Goal: Task Accomplishment & Management: Complete application form

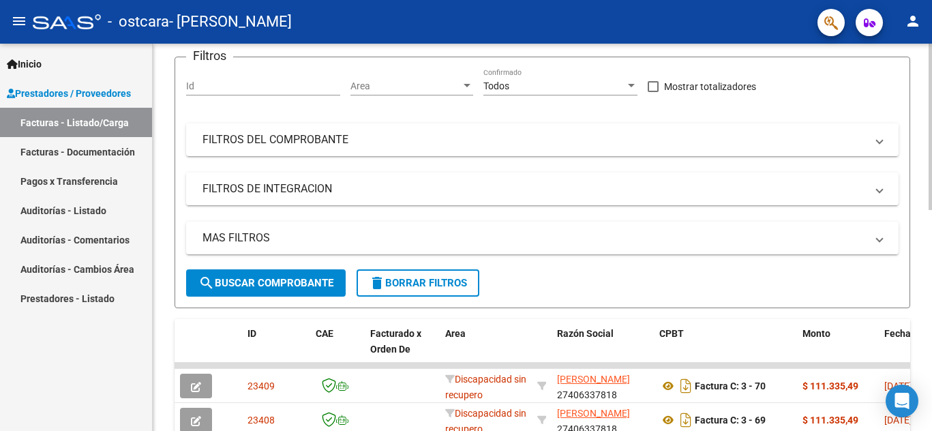
scroll to position [147, 0]
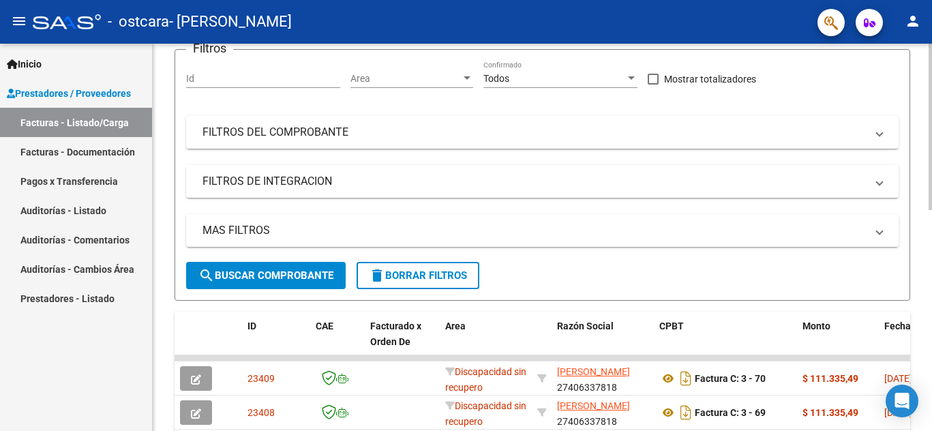
click at [930, 210] on div at bounding box center [929, 127] width 3 height 166
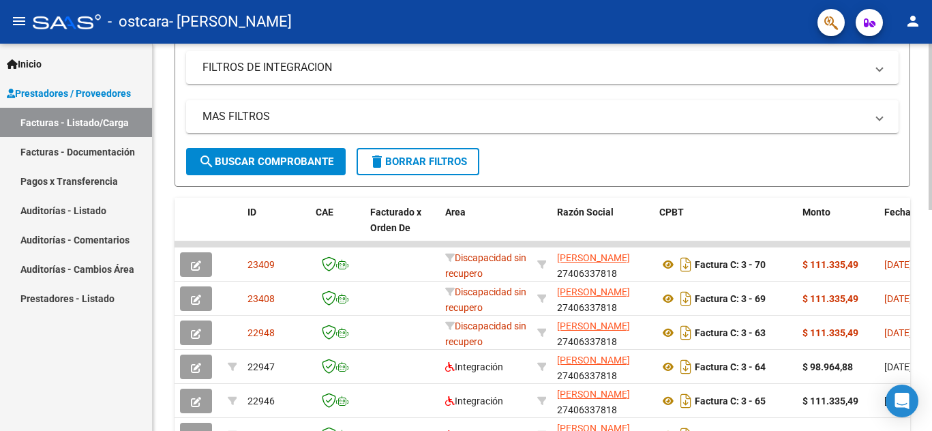
click at [930, 183] on div at bounding box center [929, 127] width 3 height 166
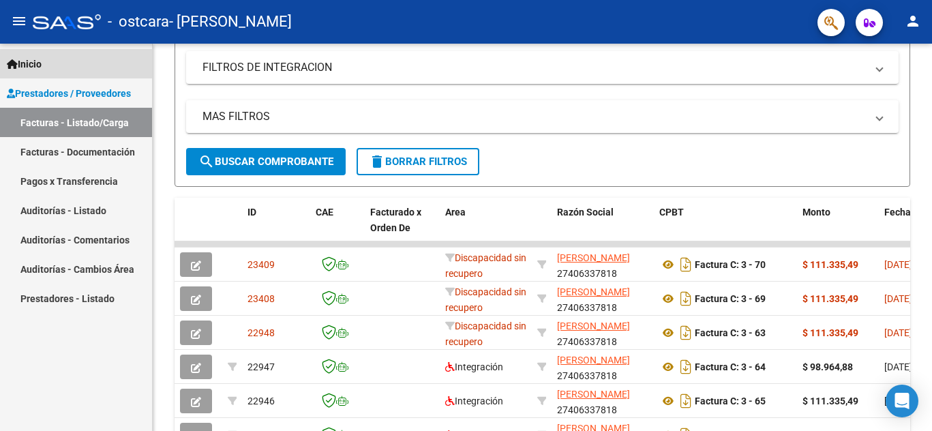
click at [42, 65] on span "Inicio" at bounding box center [24, 64] width 35 height 15
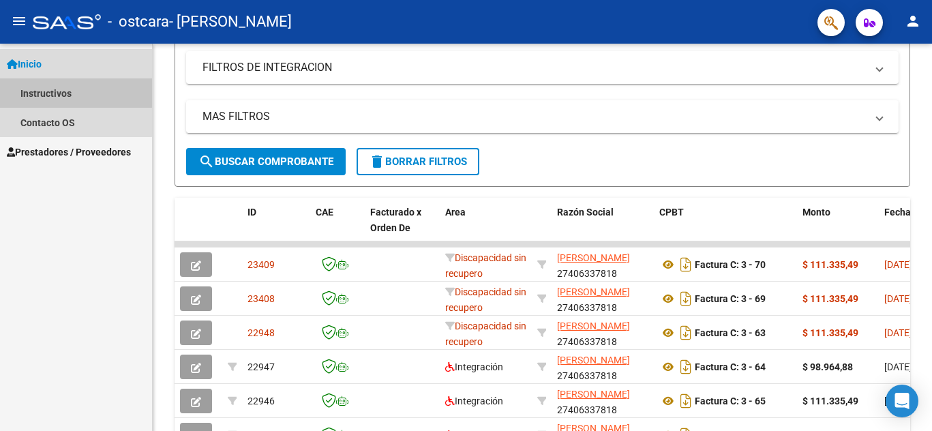
click at [48, 87] on link "Instructivos" at bounding box center [76, 92] width 152 height 29
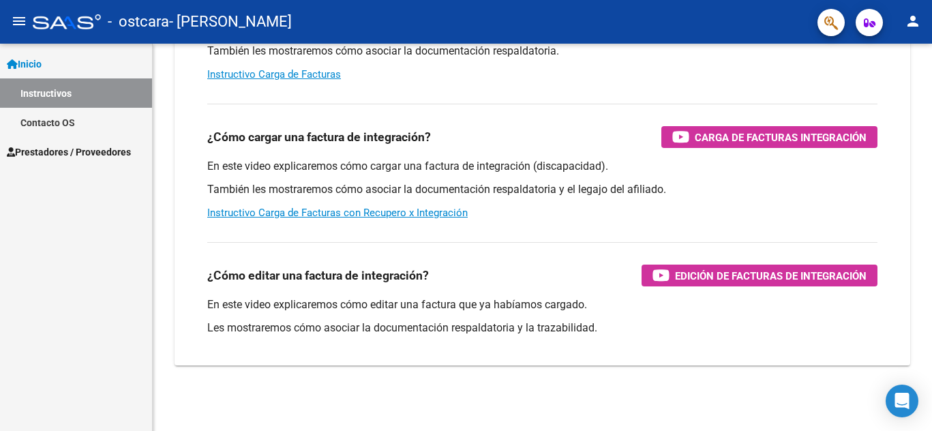
scroll to position [211, 0]
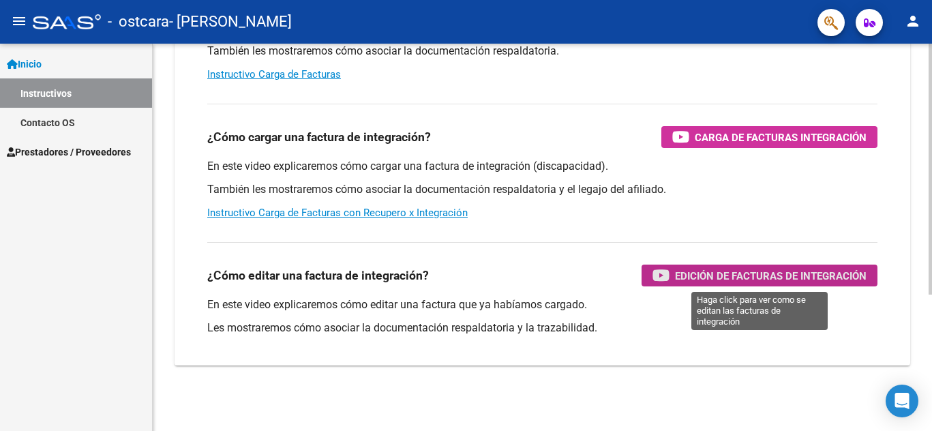
click at [724, 279] on span "Edición de Facturas de integración" at bounding box center [771, 275] width 192 height 17
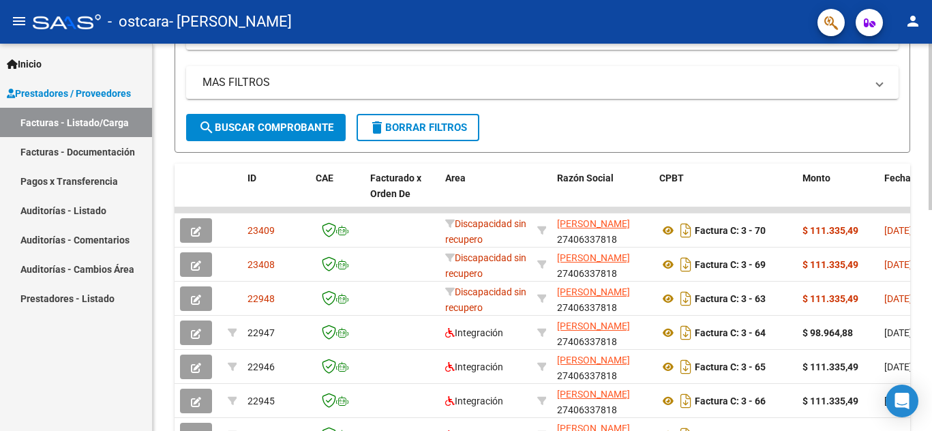
click at [930, 210] on div at bounding box center [929, 127] width 3 height 166
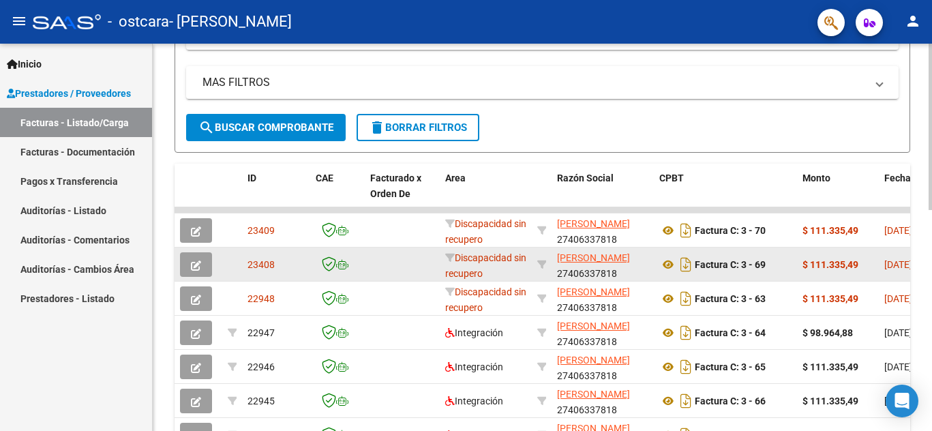
scroll to position [296, 0]
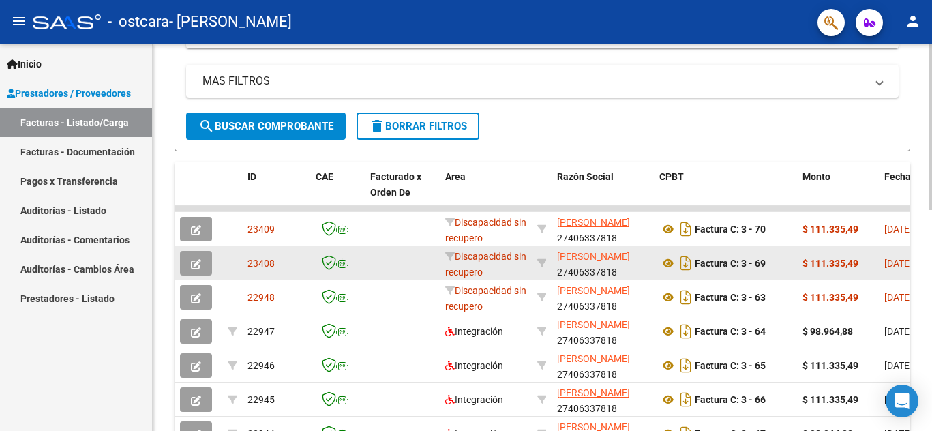
click at [200, 263] on icon "button" at bounding box center [196, 264] width 10 height 10
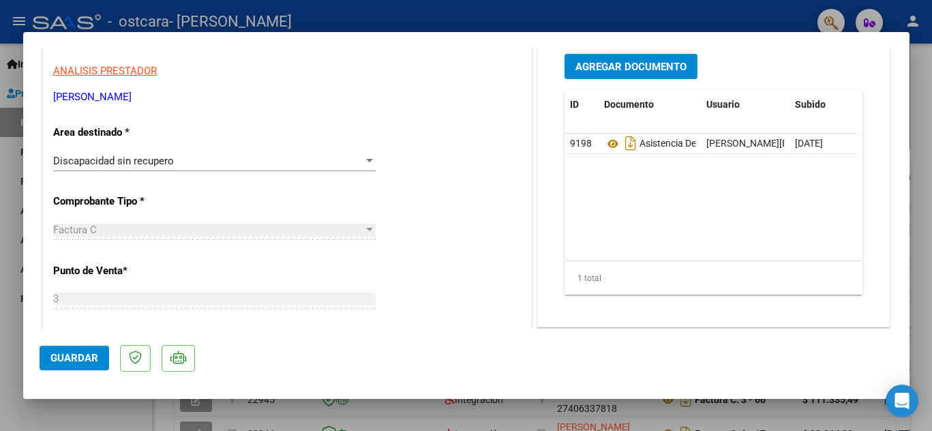
scroll to position [249, 0]
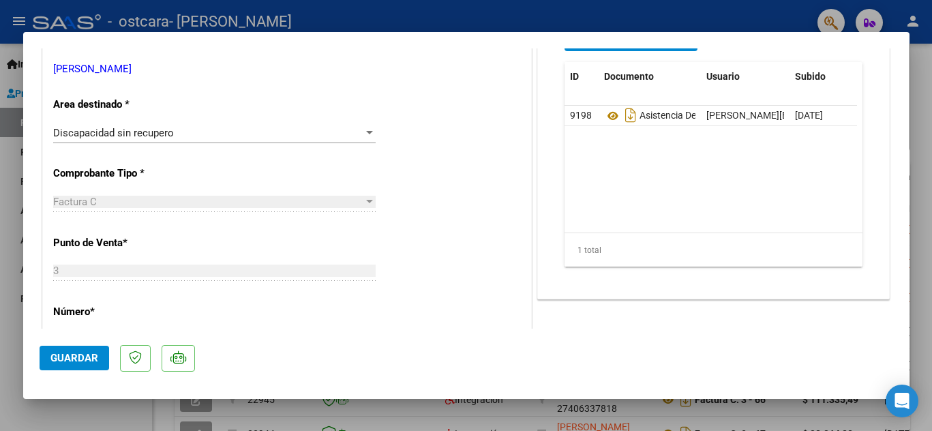
click at [366, 132] on div at bounding box center [369, 132] width 7 height 3
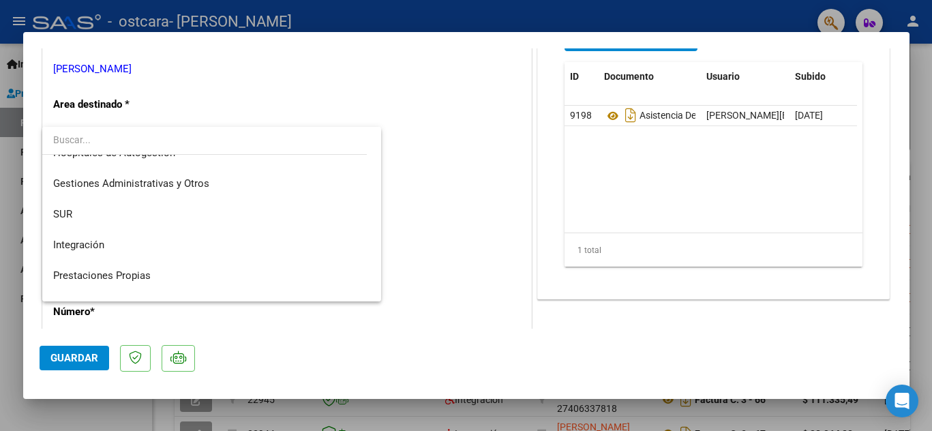
scroll to position [0, 0]
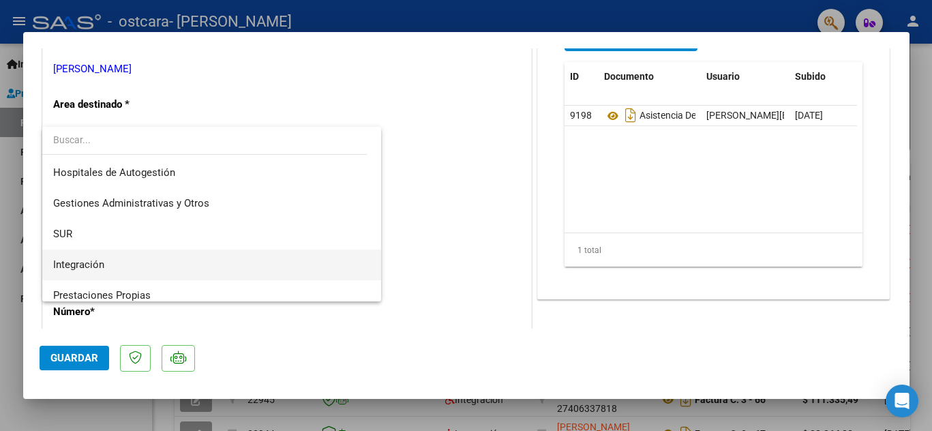
click at [315, 251] on span "Integración" at bounding box center [211, 264] width 317 height 31
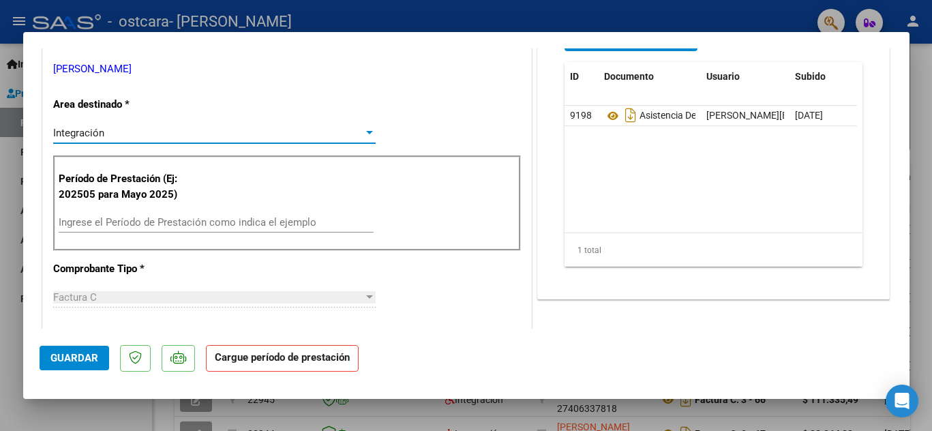
click at [162, 217] on input "Ingrese el Período de Prestación como indica el ejemplo" at bounding box center [216, 222] width 315 height 12
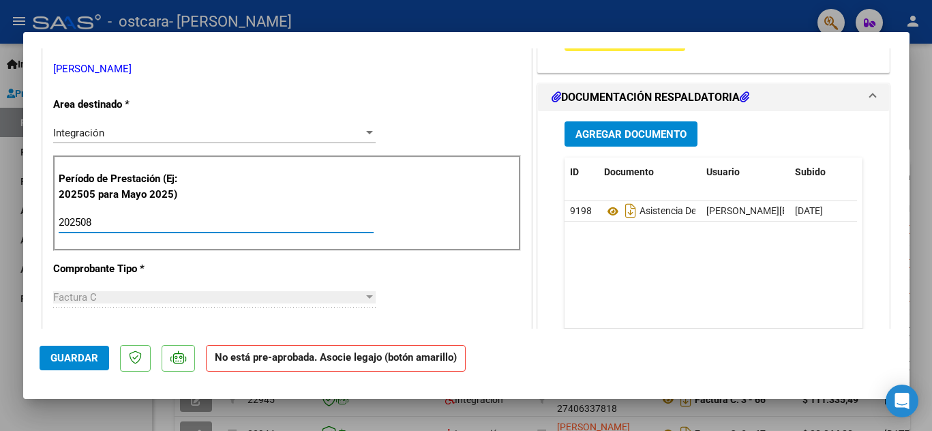
type input "202508"
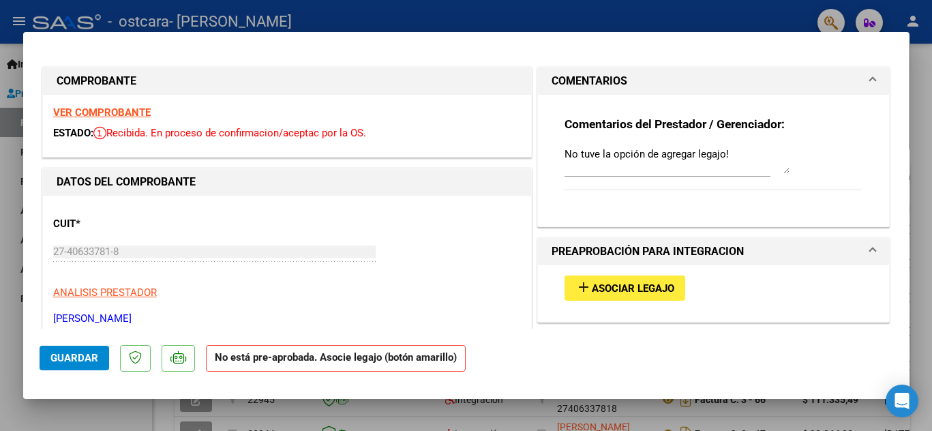
click at [132, 112] on strong "VER COMPROBANTE" at bounding box center [101, 112] width 97 height 12
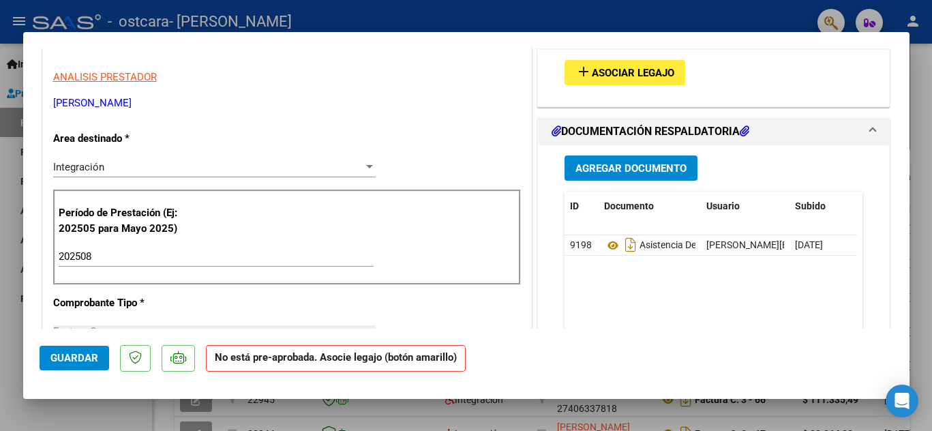
scroll to position [218, 0]
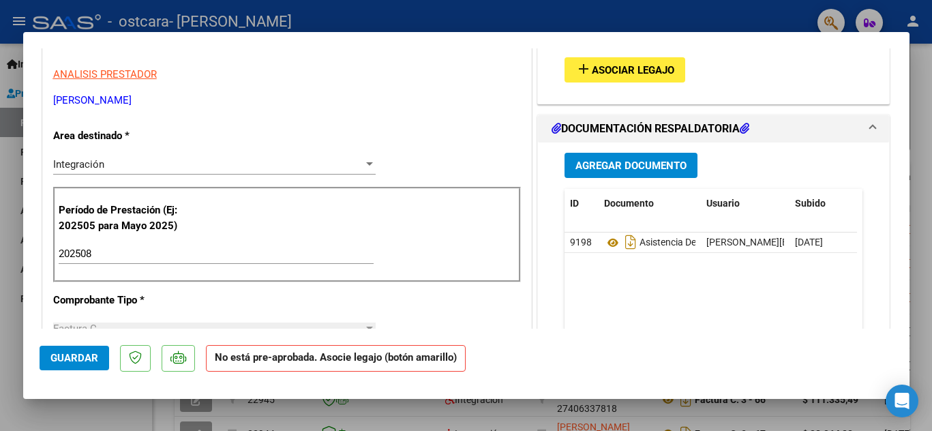
click at [658, 77] on button "add Asociar Legajo" at bounding box center [624, 69] width 121 height 25
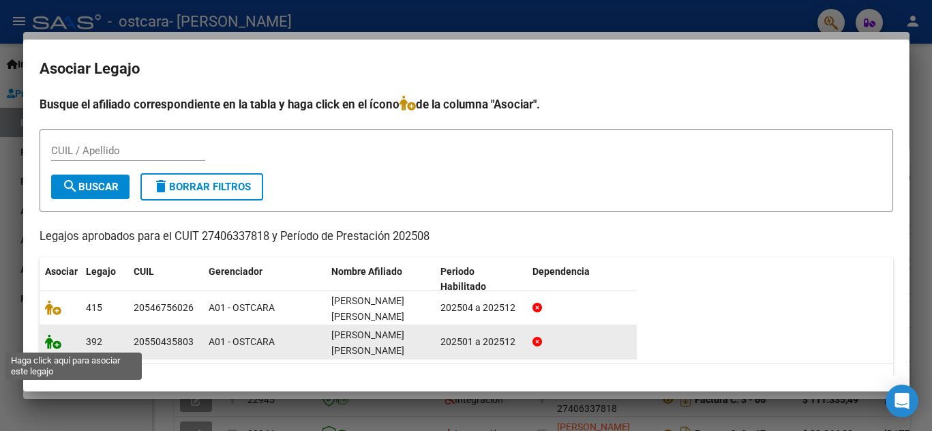
click at [57, 345] on icon at bounding box center [53, 341] width 16 height 15
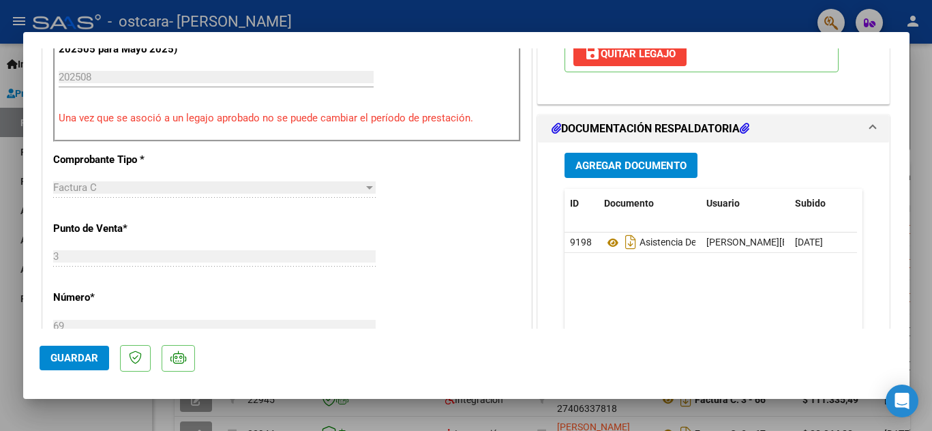
scroll to position [413, 0]
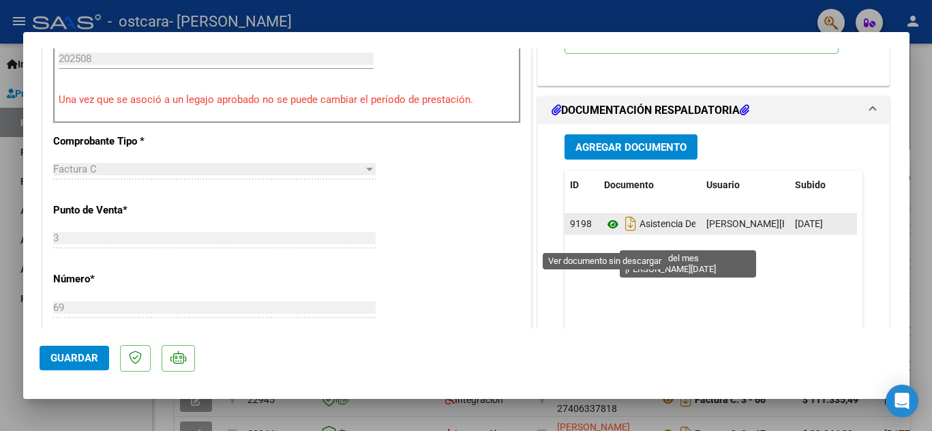
click at [606, 232] on icon at bounding box center [613, 224] width 18 height 16
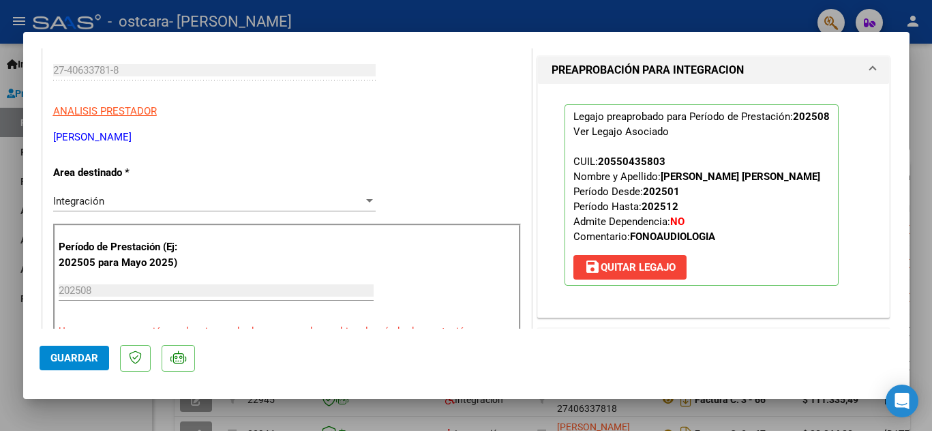
scroll to position [12, 0]
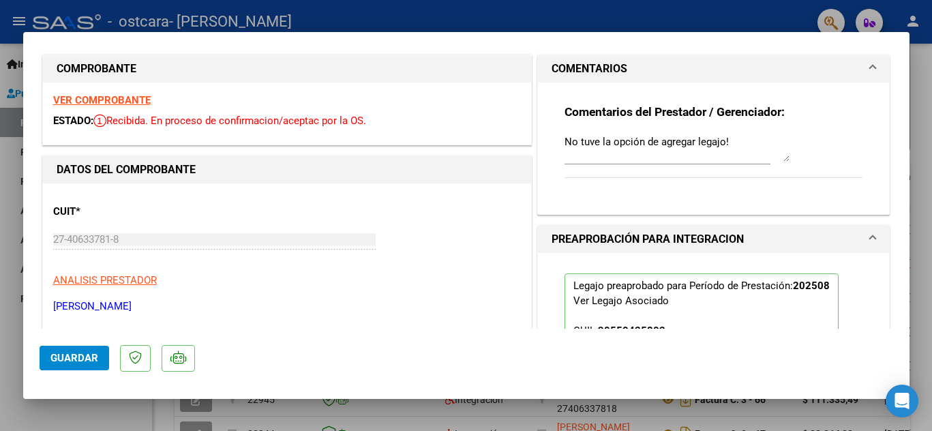
click at [724, 143] on textarea "No tuve la opción de agregar legajo!" at bounding box center [676, 147] width 225 height 27
type textarea "N"
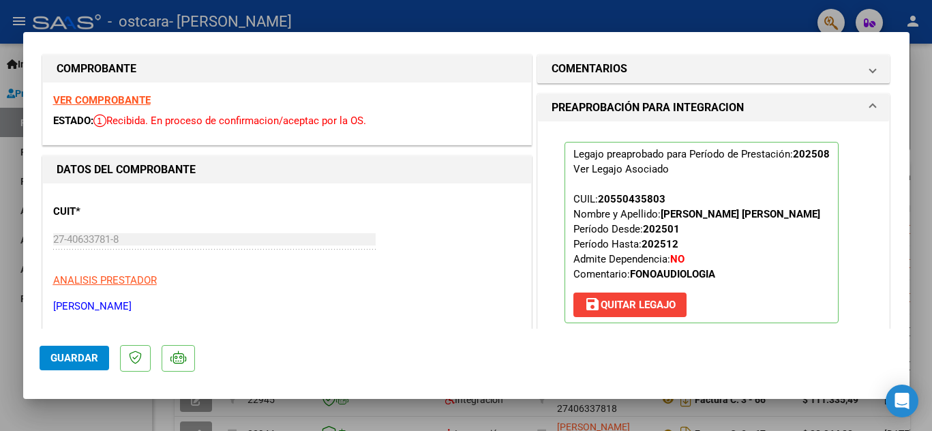
scroll to position [0, 0]
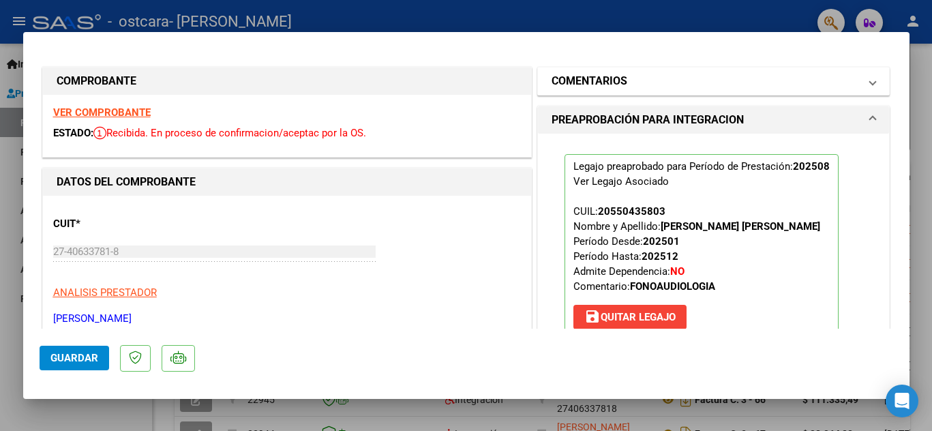
click at [849, 76] on span "COMENTARIOS" at bounding box center [710, 81] width 319 height 16
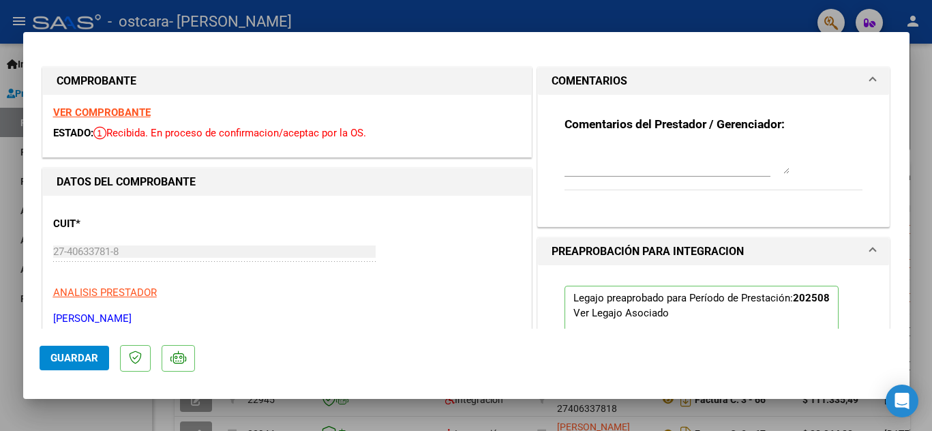
click at [608, 162] on textarea at bounding box center [676, 160] width 225 height 27
click at [636, 157] on textarea "Edité el área" at bounding box center [676, 160] width 225 height 27
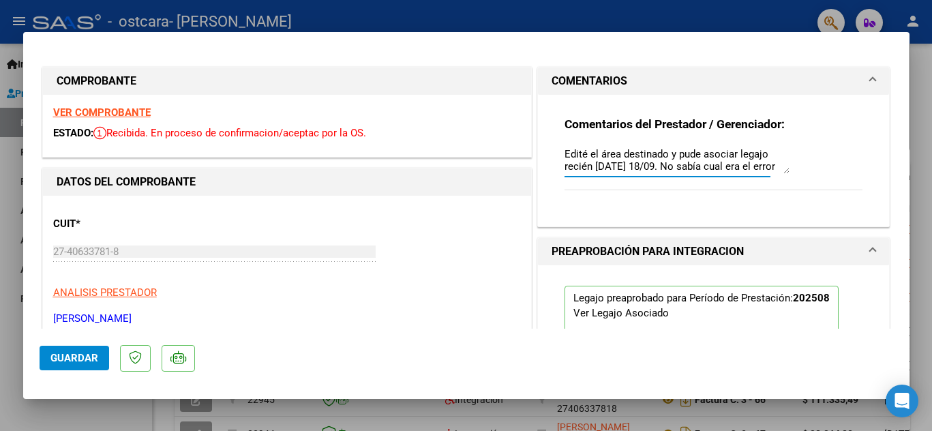
scroll to position [11, 0]
type textarea "Edité el área destinado y pude asociar legajo recién [DATE] 18/09. No sabía cua…"
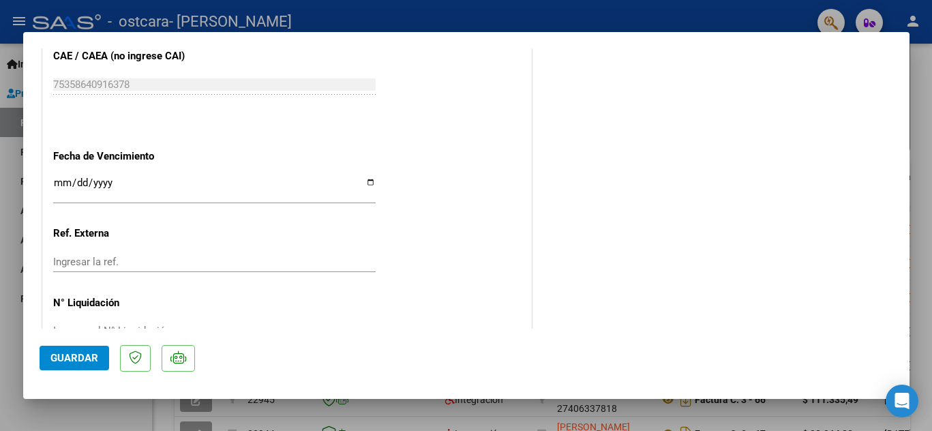
scroll to position [873, 0]
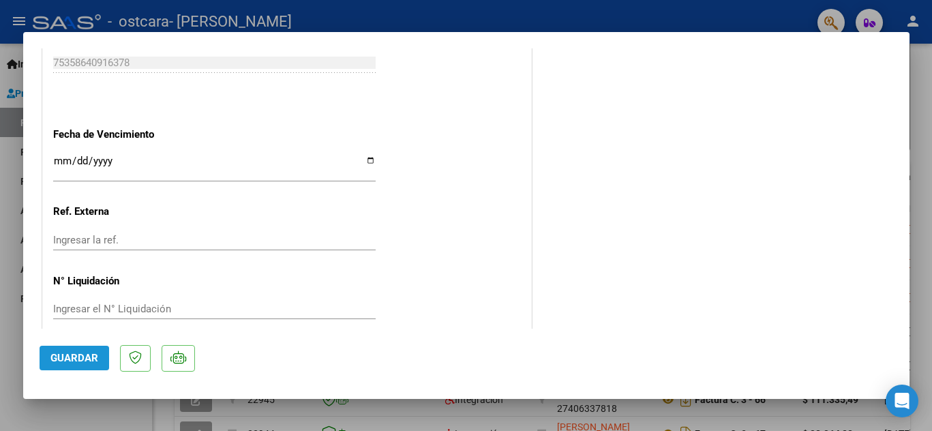
click at [85, 357] on span "Guardar" at bounding box center [74, 358] width 48 height 12
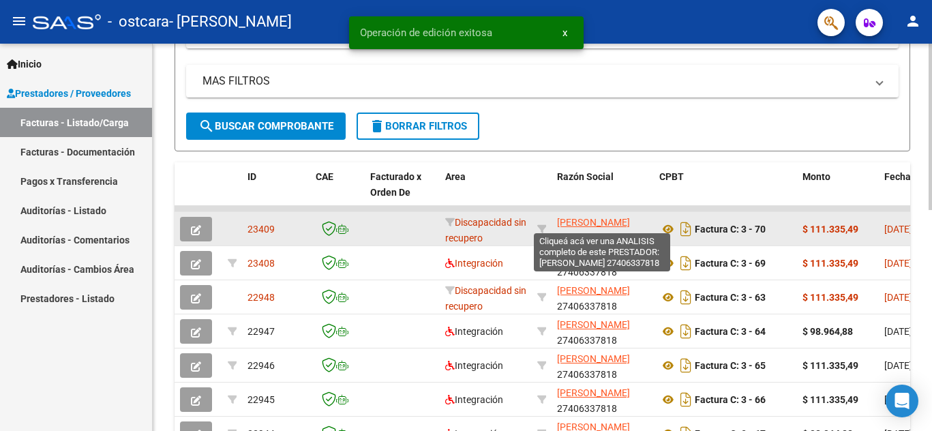
scroll to position [296, 0]
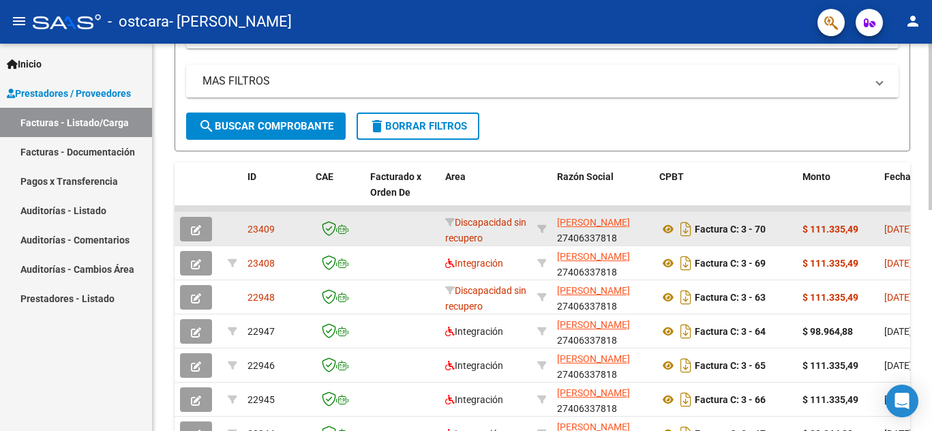
click at [190, 231] on button "button" at bounding box center [196, 229] width 32 height 25
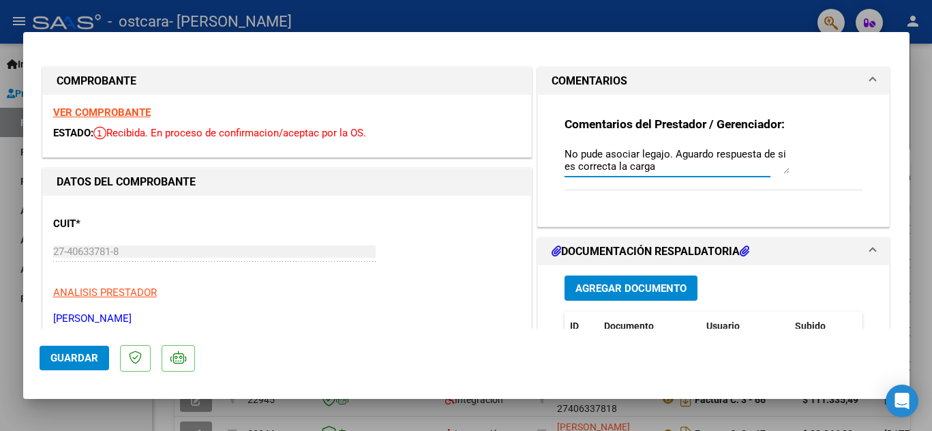
drag, startPoint x: 669, startPoint y: 164, endPoint x: 546, endPoint y: 153, distance: 123.2
click at [554, 153] on div "Comentarios del Prestador / Gerenciador: No pude asociar legajo. Aguardo respue…" at bounding box center [713, 155] width 319 height 121
type textarea "H"
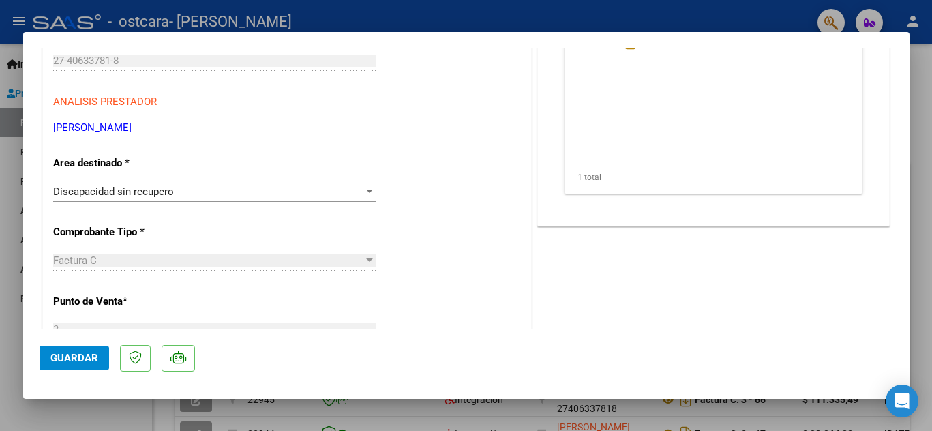
scroll to position [194, 0]
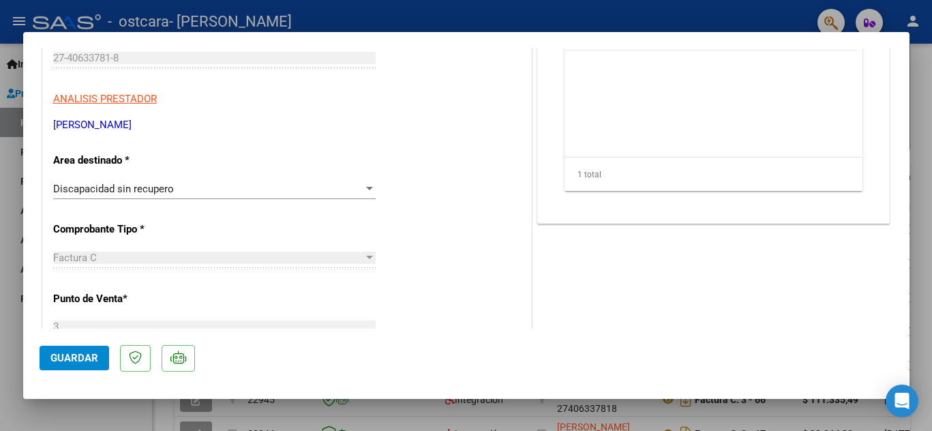
click at [298, 192] on div "Discapacidad sin recupero" at bounding box center [208, 189] width 310 height 12
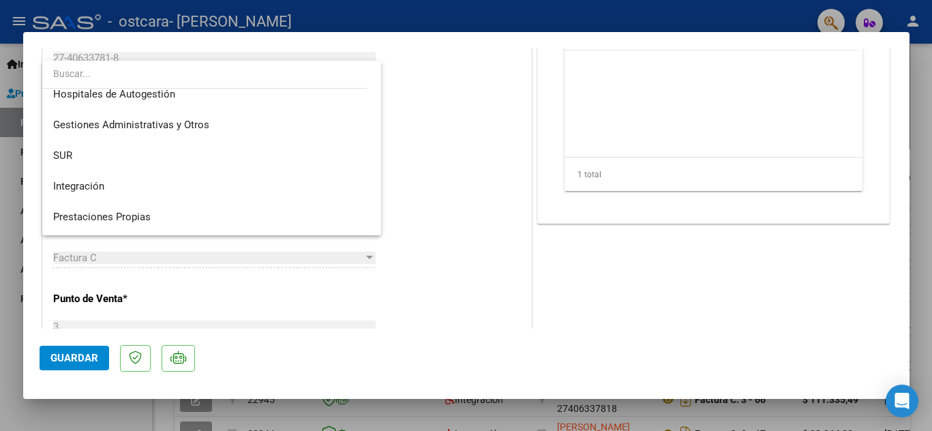
scroll to position [0, 0]
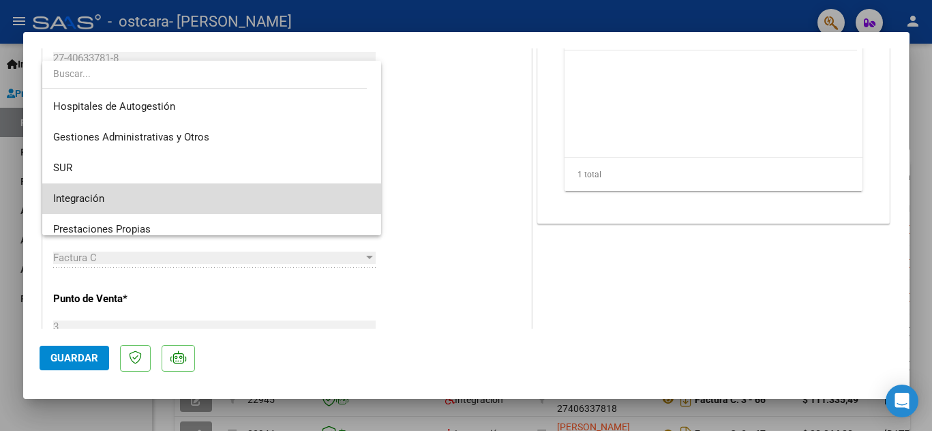
click at [240, 200] on span "Integración" at bounding box center [211, 198] width 317 height 31
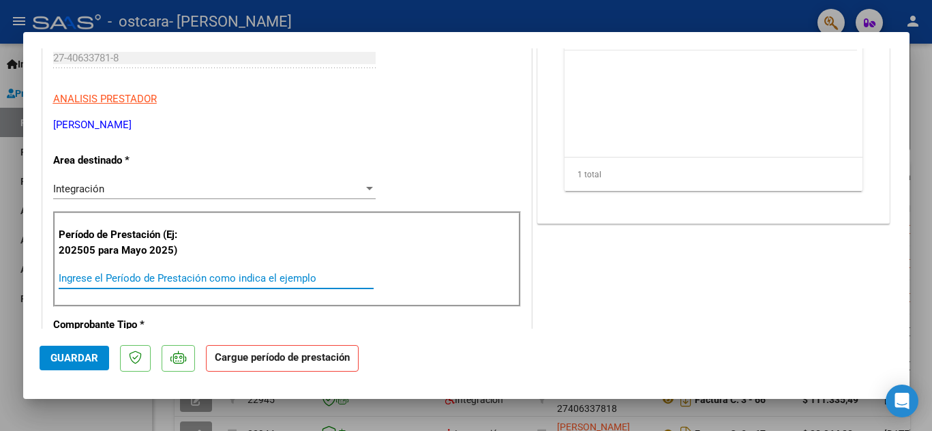
click at [123, 279] on input "Ingrese el Período de Prestación como indica el ejemplo" at bounding box center [216, 278] width 315 height 12
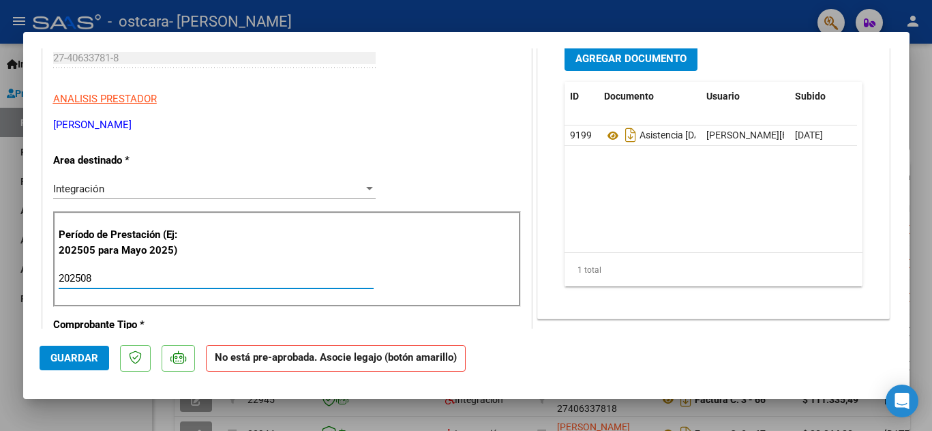
type input "202508"
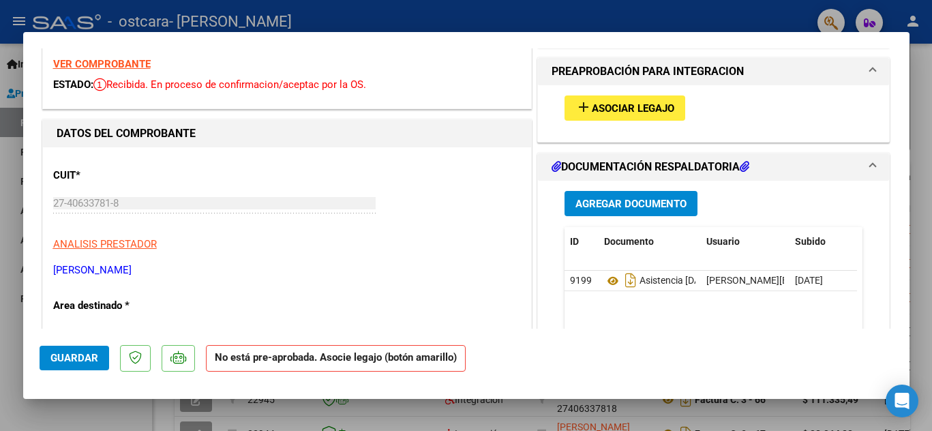
scroll to position [31, 0]
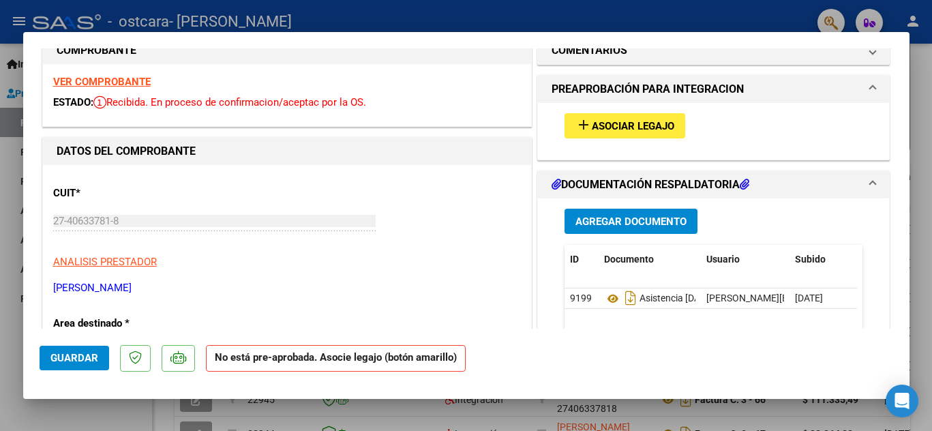
click at [648, 129] on span "Asociar Legajo" at bounding box center [633, 126] width 82 height 12
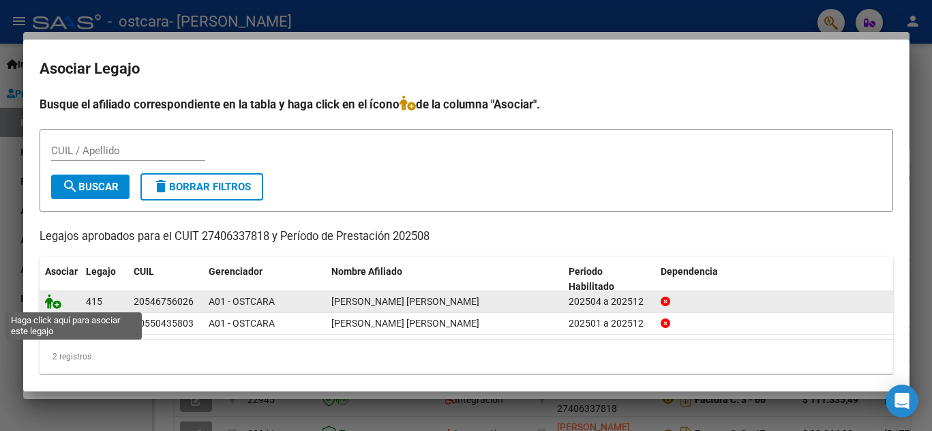
click at [52, 296] on icon at bounding box center [53, 301] width 16 height 15
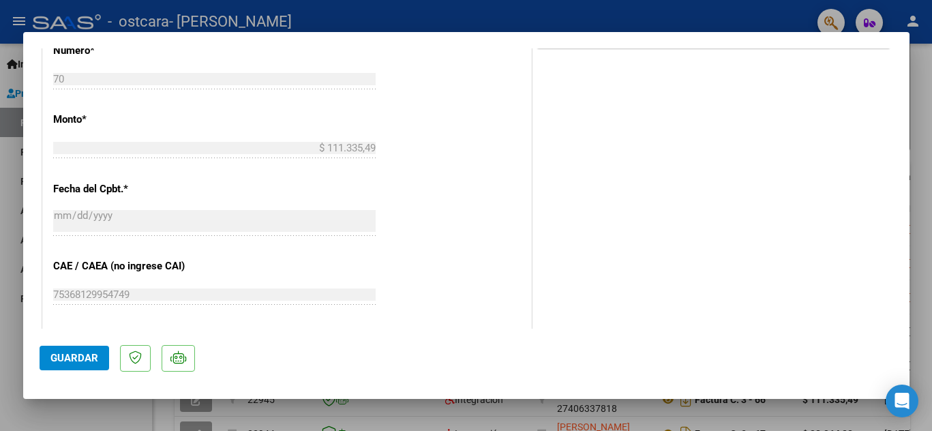
scroll to position [873, 0]
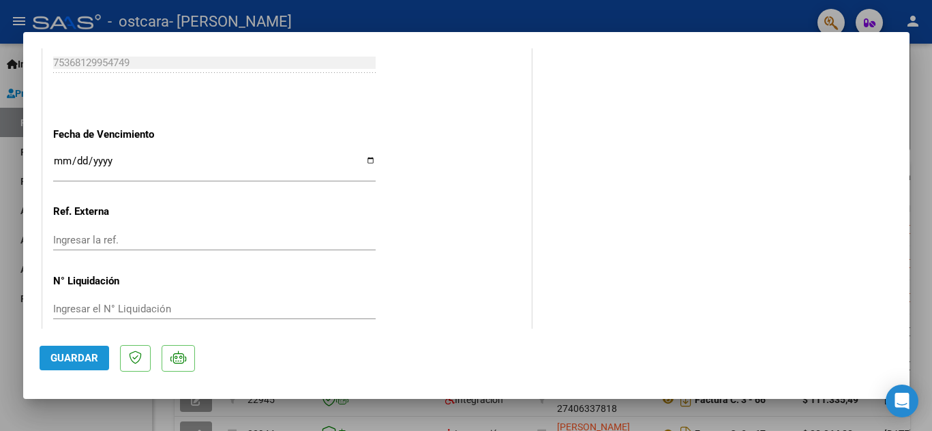
click at [94, 353] on span "Guardar" at bounding box center [74, 358] width 48 height 12
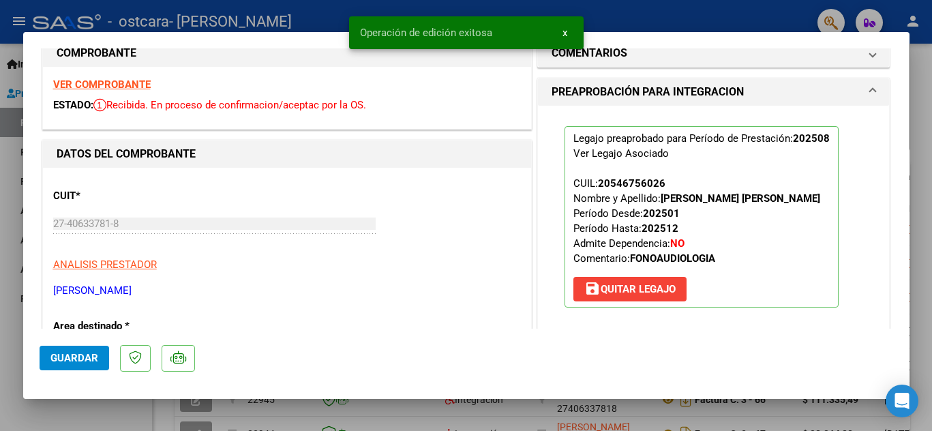
scroll to position [0, 0]
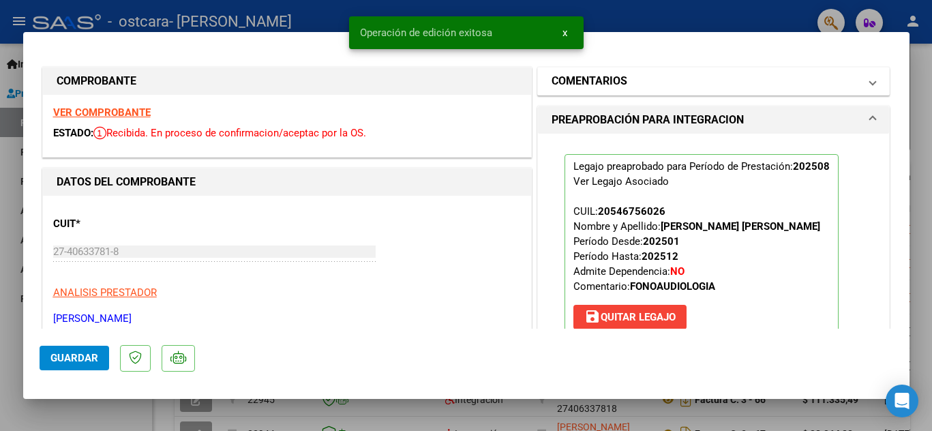
click at [853, 70] on mat-expansion-panel-header "COMENTARIOS" at bounding box center [714, 80] width 352 height 27
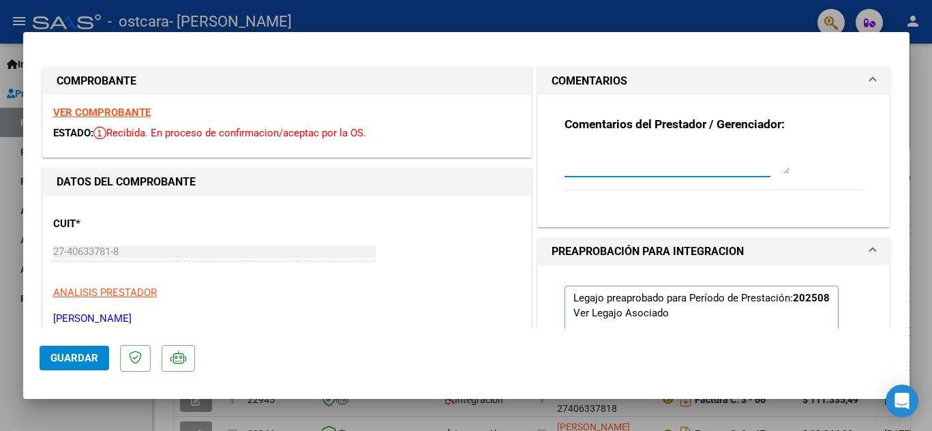
click at [668, 156] on textarea at bounding box center [676, 160] width 225 height 27
type textarea "O"
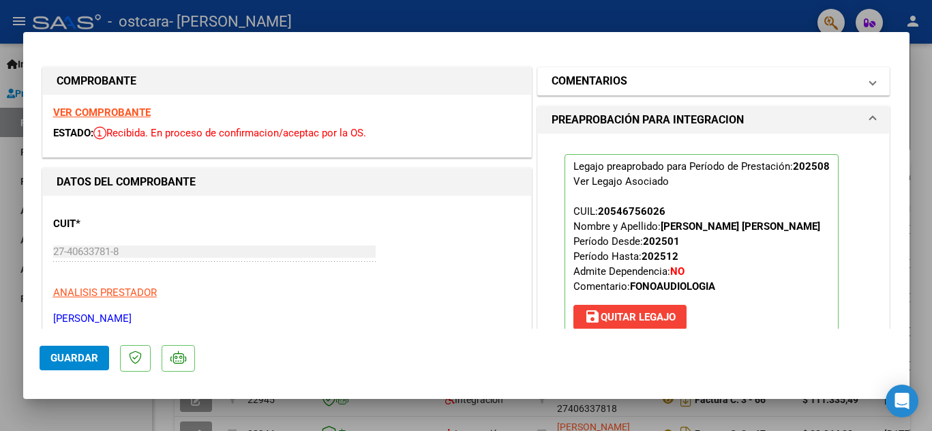
click at [797, 85] on mat-panel-title "COMENTARIOS" at bounding box center [705, 81] width 308 height 16
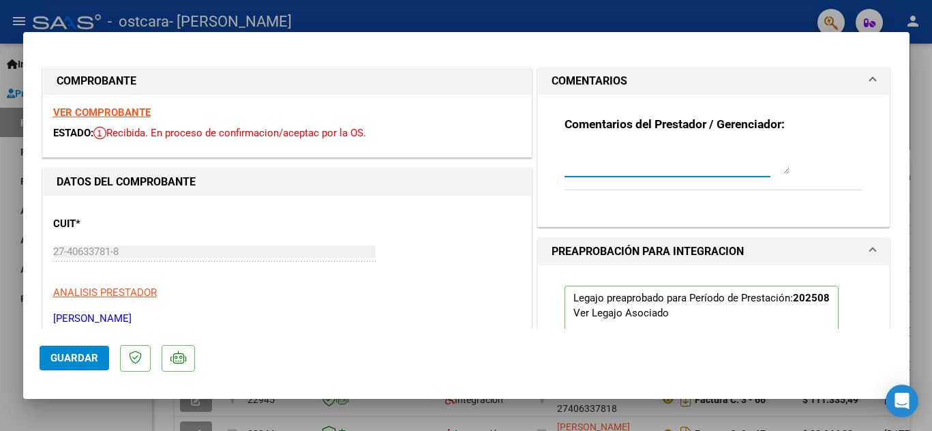
click at [630, 151] on textarea at bounding box center [676, 160] width 225 height 27
type textarea "Pude modificar el área destinado y asociar el legajo. Disculpen las irregularid…"
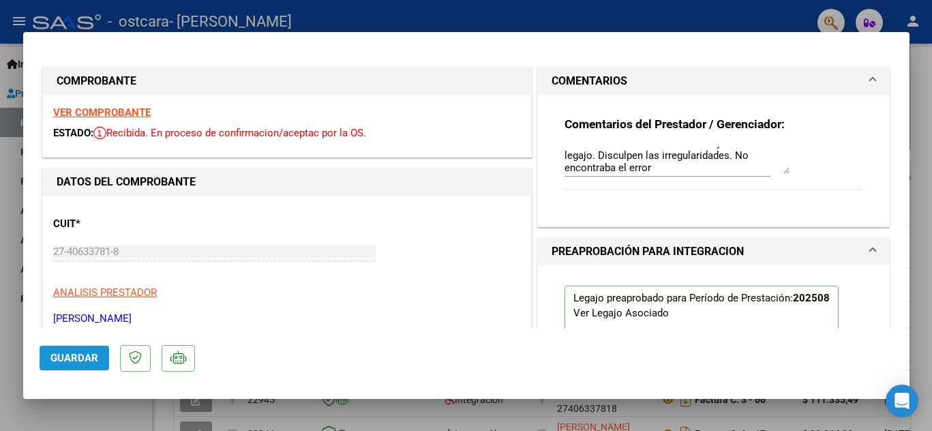
click at [84, 362] on span "Guardar" at bounding box center [74, 358] width 48 height 12
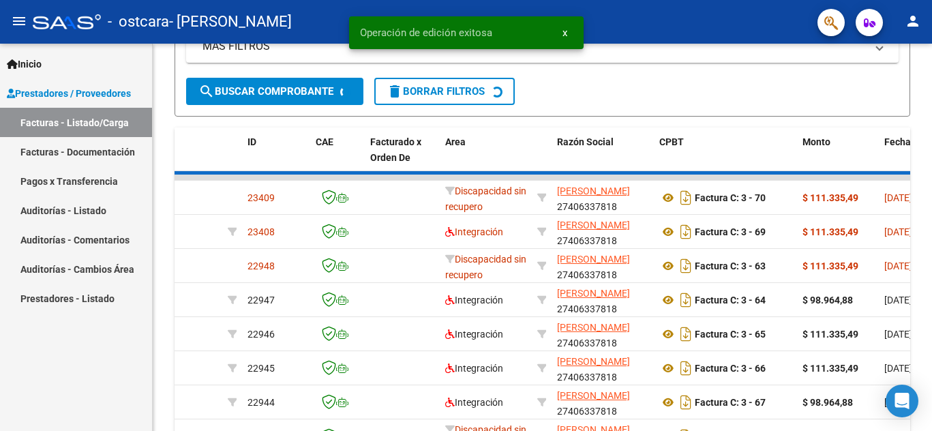
click at [562, 33] on span "x" at bounding box center [564, 33] width 5 height 12
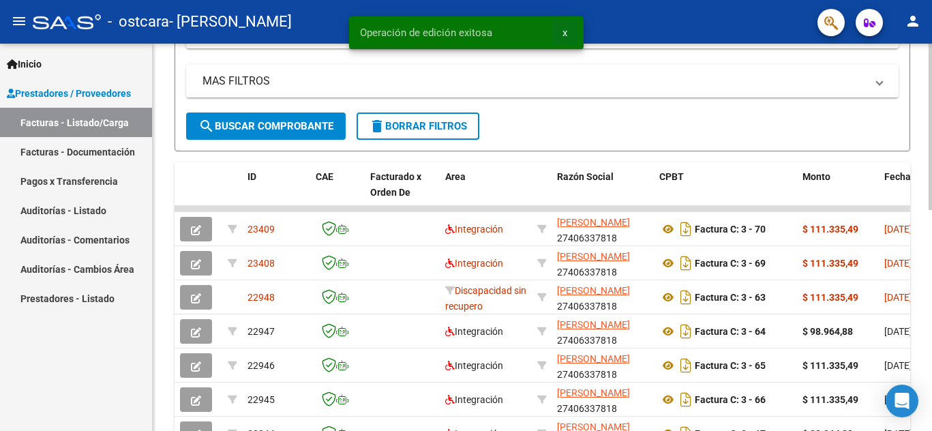
scroll to position [296, 0]
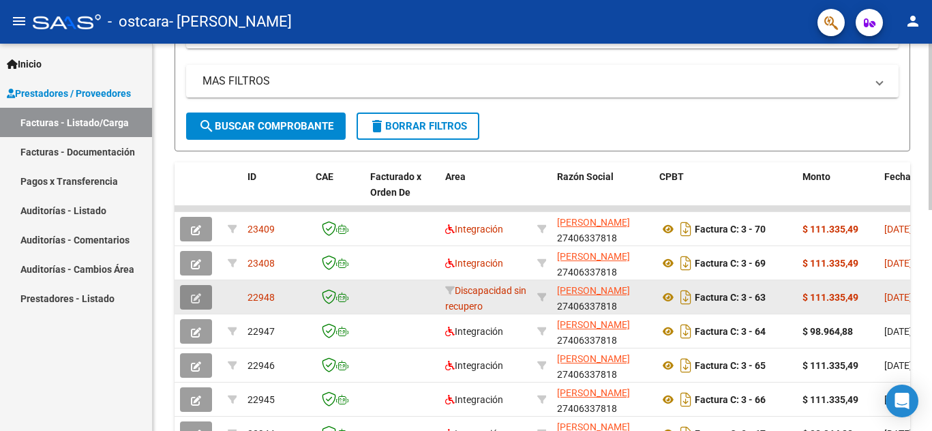
click at [204, 296] on button "button" at bounding box center [196, 297] width 32 height 25
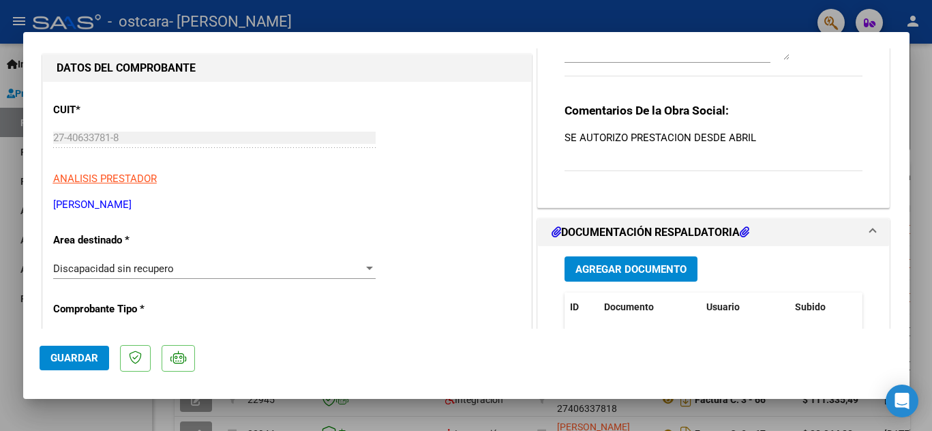
scroll to position [0, 0]
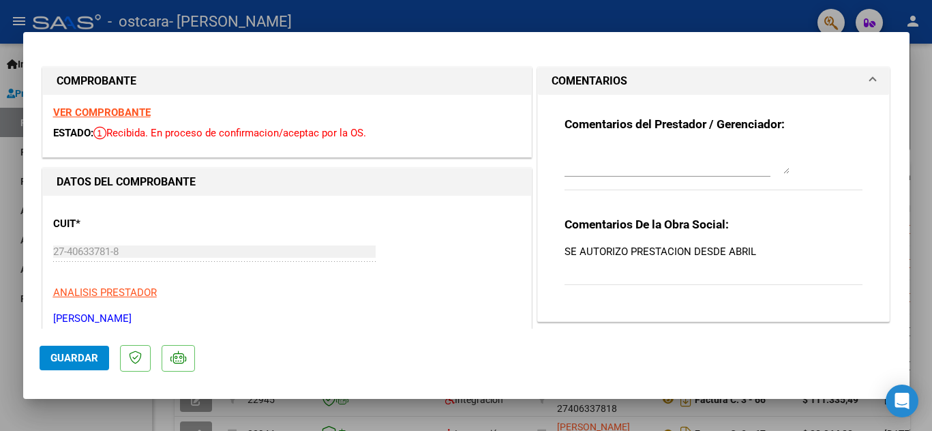
click at [139, 108] on strong "VER COMPROBANTE" at bounding box center [101, 112] width 97 height 12
click at [654, 162] on textarea at bounding box center [676, 160] width 225 height 27
type textarea "E"
type textarea "L"
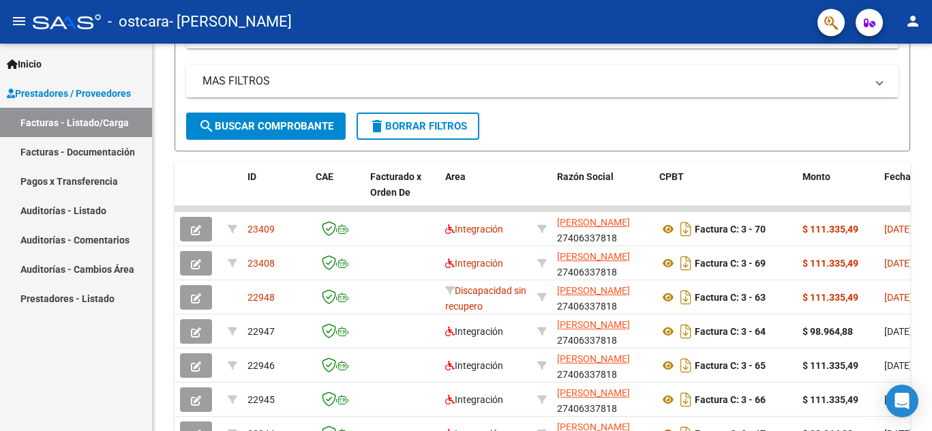
scroll to position [296, 0]
